Goal: Information Seeking & Learning: Learn about a topic

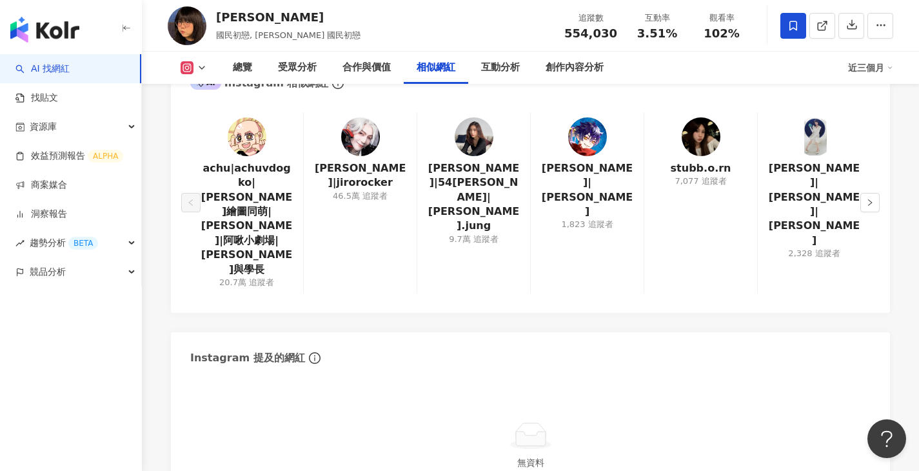
scroll to position [2092, 0]
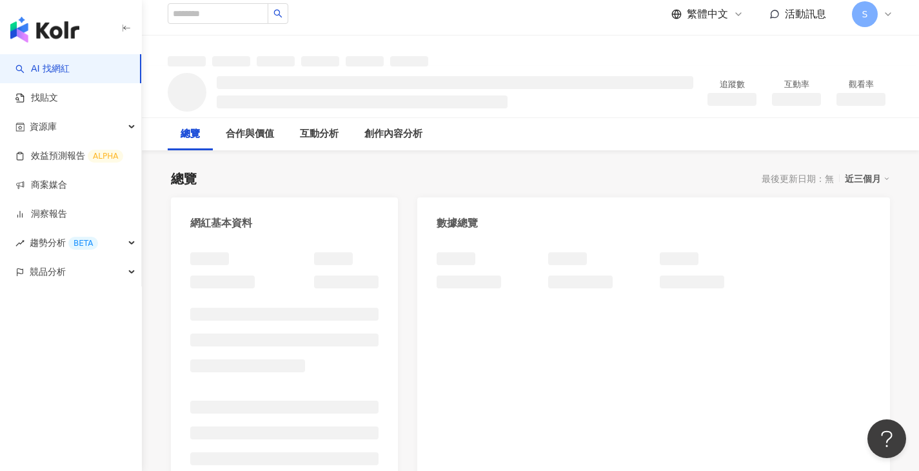
scroll to position [17, 0]
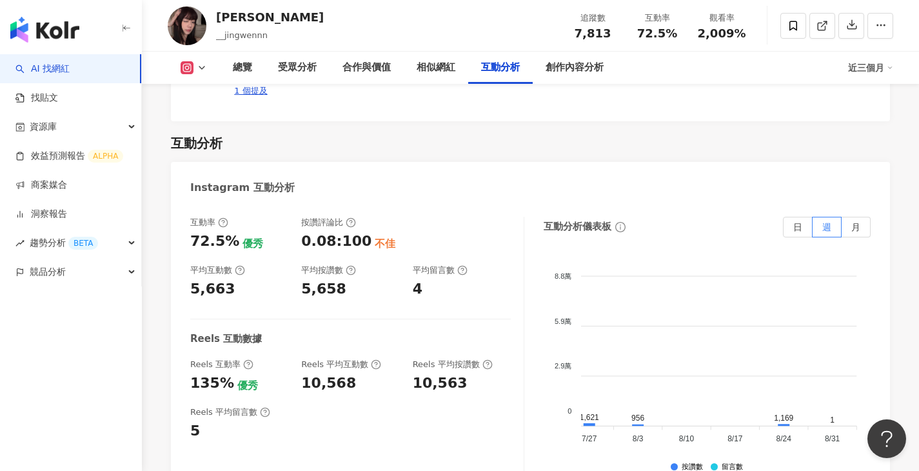
scroll to position [0, 89]
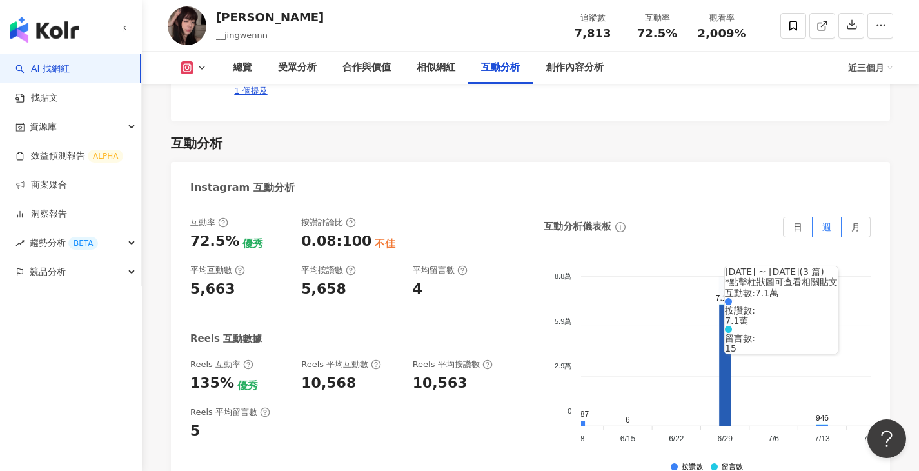
click at [726, 325] on icon at bounding box center [725, 364] width 12 height 121
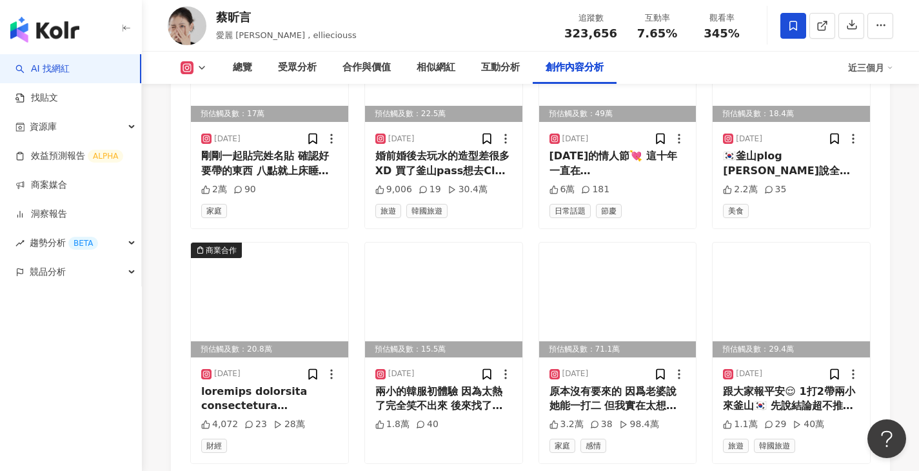
scroll to position [4029, 0]
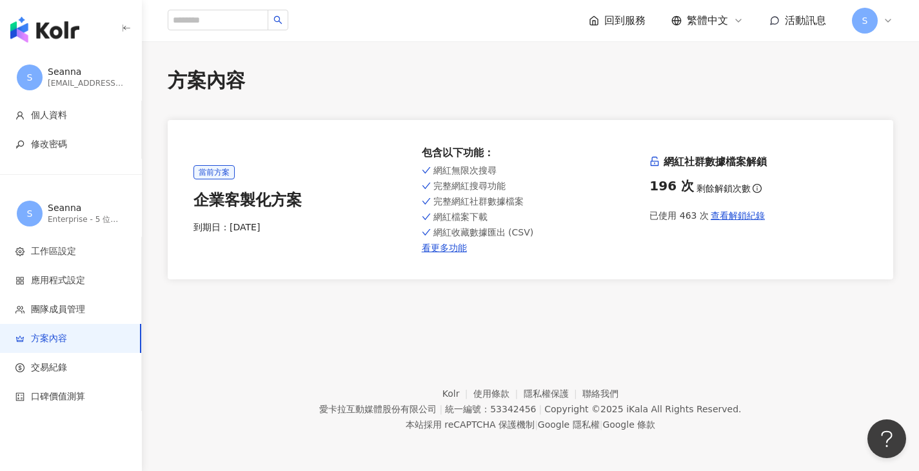
click at [34, 74] on span "S" at bounding box center [30, 77] width 26 height 26
click at [58, 374] on li "交易紀錄" at bounding box center [70, 367] width 141 height 29
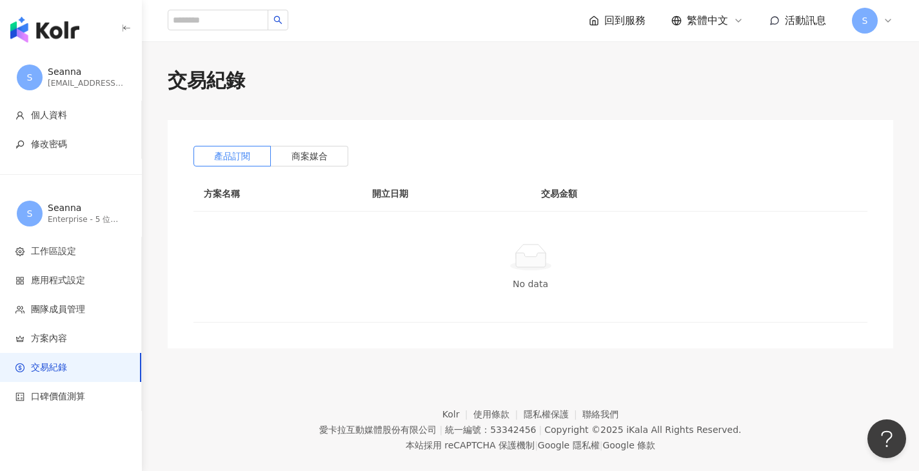
click at [32, 84] on span "S" at bounding box center [30, 77] width 6 height 14
click at [32, 76] on span "S" at bounding box center [30, 77] width 6 height 14
click at [52, 254] on span "工作區設定" at bounding box center [53, 251] width 45 height 13
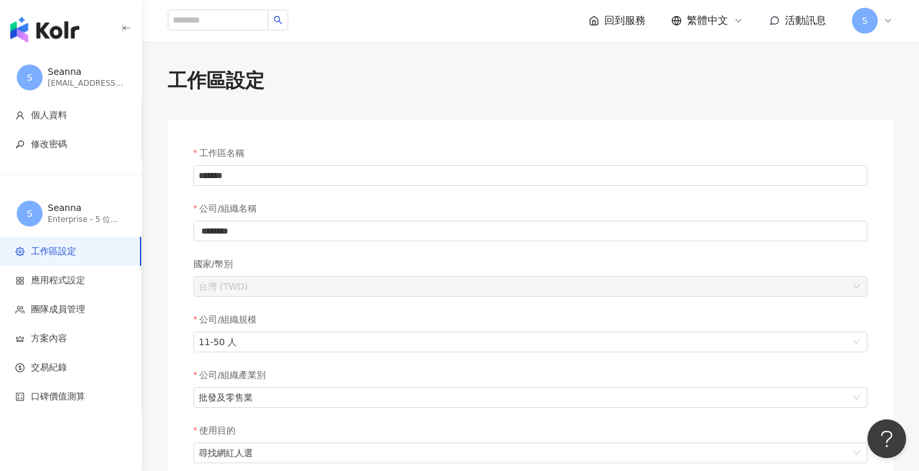
click at [30, 78] on span "S" at bounding box center [30, 77] width 6 height 14
click at [55, 17] on img "button" at bounding box center [44, 30] width 69 height 26
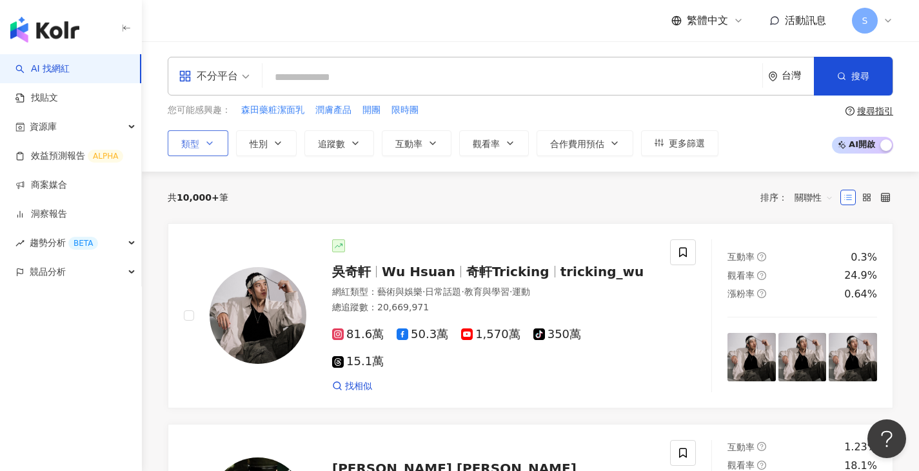
click at [217, 140] on button "類型" at bounding box center [198, 143] width 61 height 26
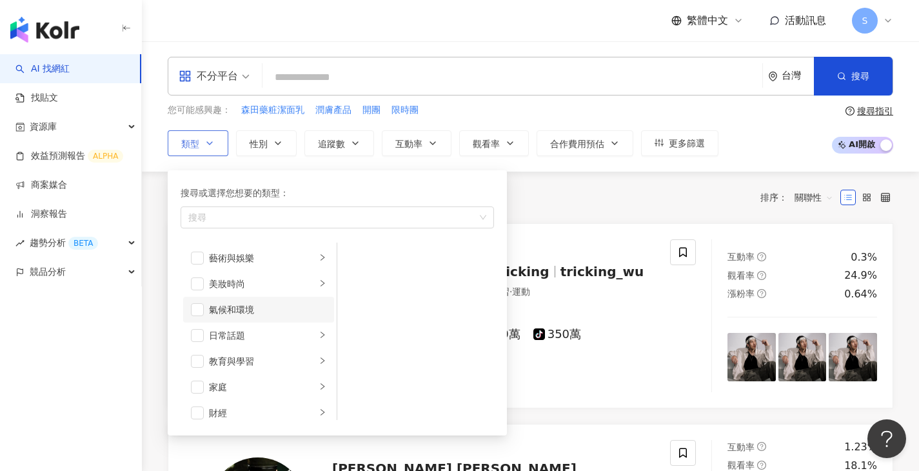
scroll to position [3, 0]
click at [280, 284] on div "美妝時尚" at bounding box center [262, 281] width 107 height 14
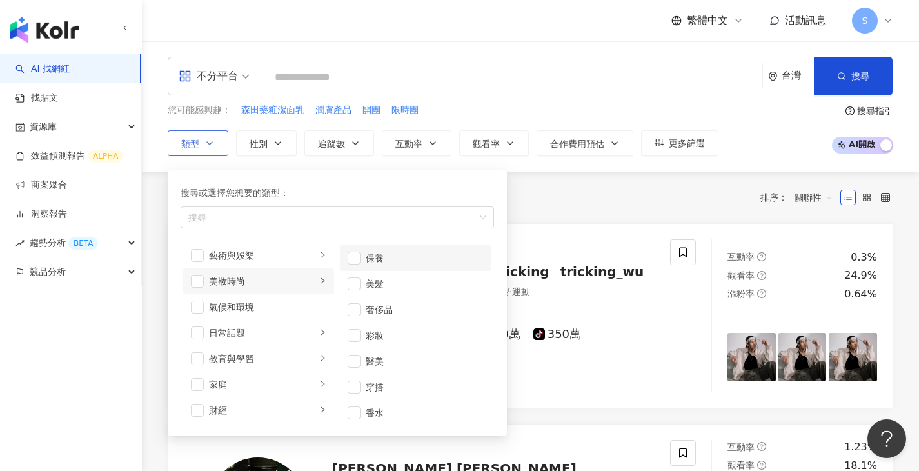
click at [380, 257] on div "保養" at bounding box center [425, 258] width 118 height 14
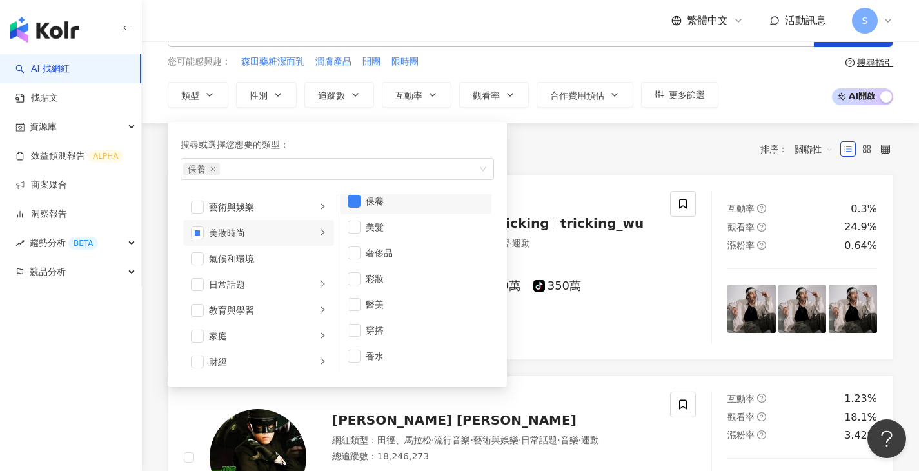
scroll to position [0, 0]
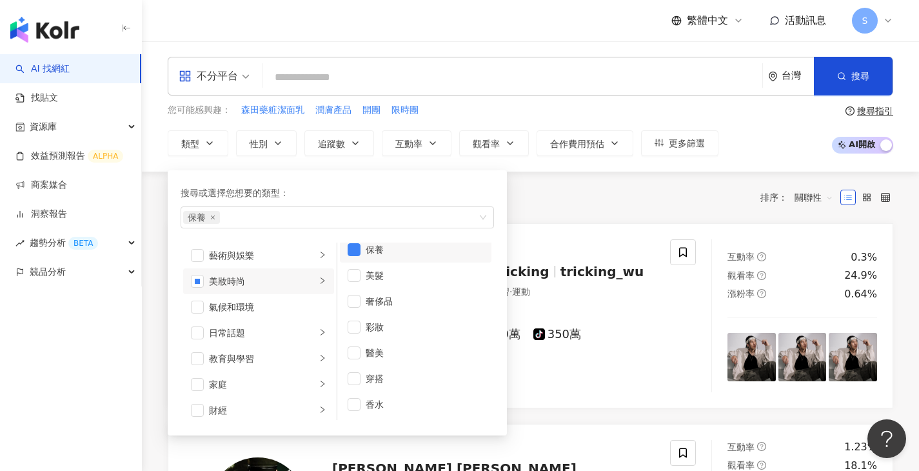
click at [784, 159] on div "不分平台 台灣 搜尋 您可能感興趣： 森田藥粧潔面乳 潤膚產品 開團 限時團 類型 搜尋或選擇您想要的類型： 保養 藝術與娛樂 美妝時尚 氣候和環境 日常話題…" at bounding box center [530, 106] width 777 height 130
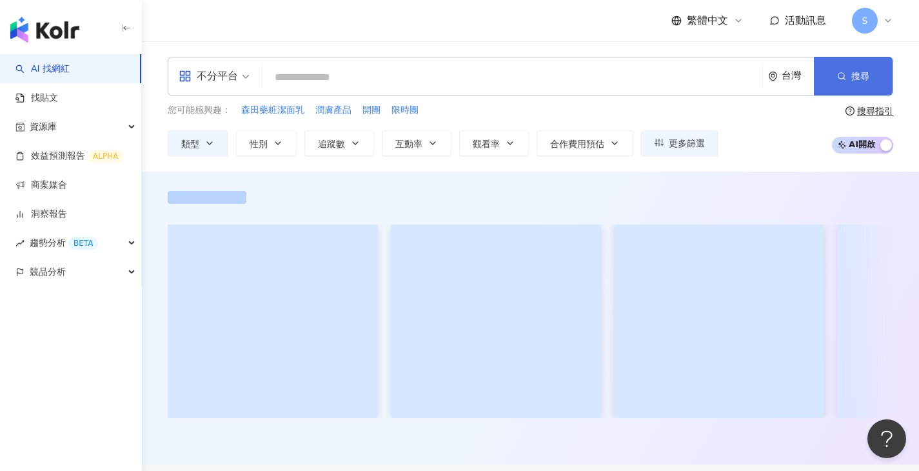
click at [823, 86] on button "搜尋" at bounding box center [853, 76] width 79 height 39
